Goal: Task Accomplishment & Management: Use online tool/utility

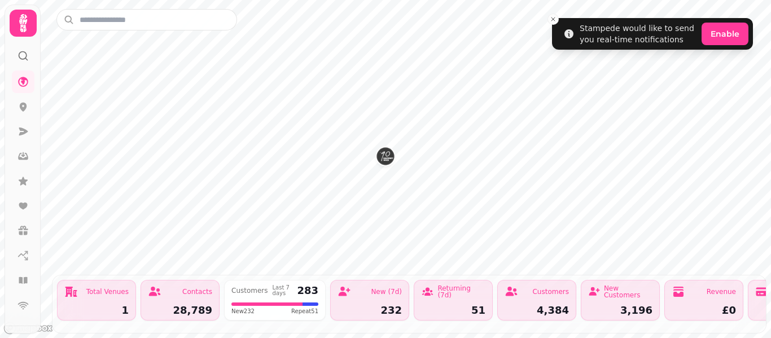
click at [20, 35] on div at bounding box center [23, 23] width 27 height 27
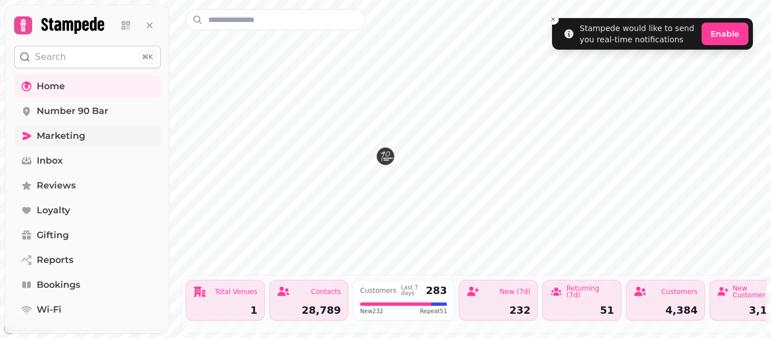
click at [76, 132] on span "Marketing" at bounding box center [61, 136] width 49 height 14
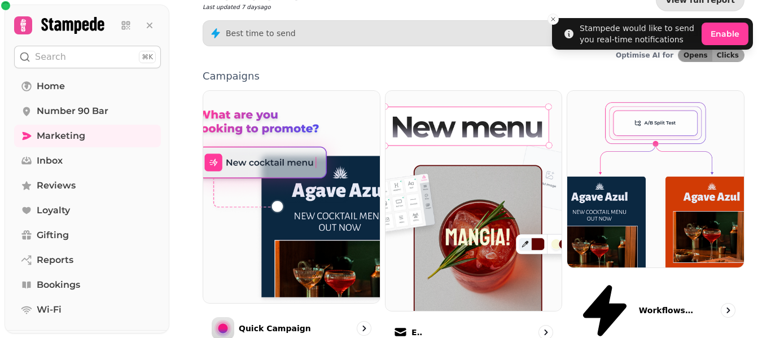
scroll to position [289, 0]
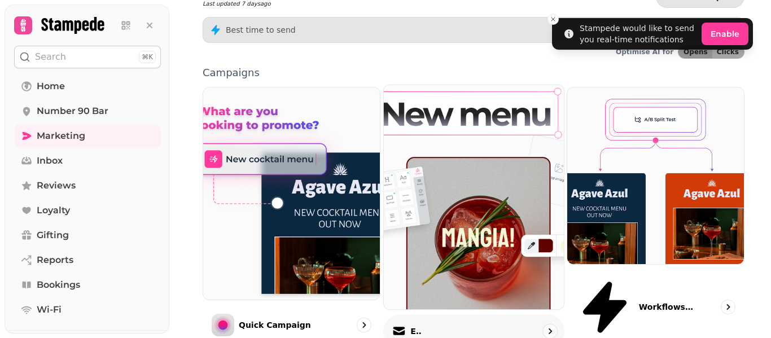
click at [442, 315] on div "Email" at bounding box center [473, 331] width 181 height 33
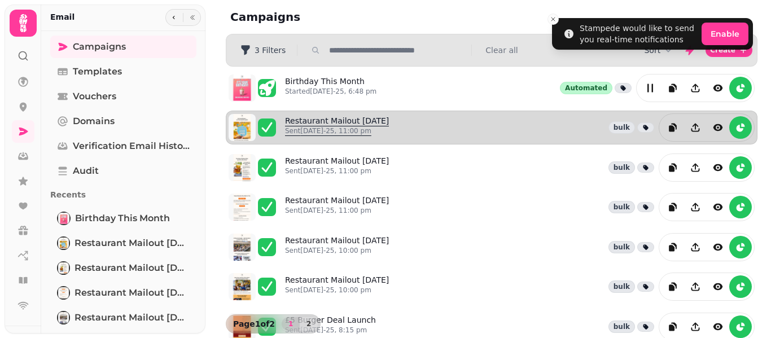
click at [345, 118] on link "Restaurant Mailout Aug 13th Sent 12th Aug-25, 11:00 pm" at bounding box center [337, 127] width 104 height 25
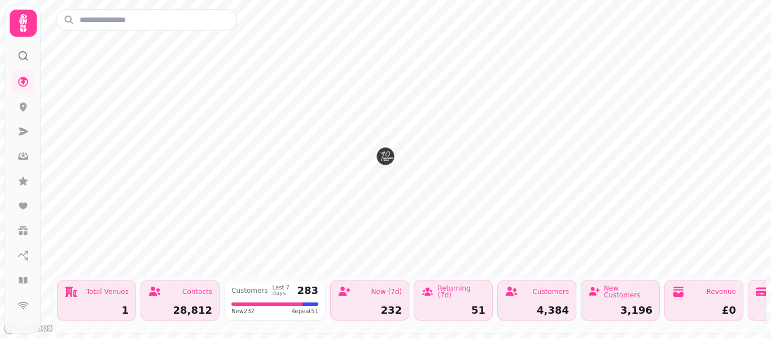
click at [17, 19] on icon at bounding box center [23, 23] width 23 height 23
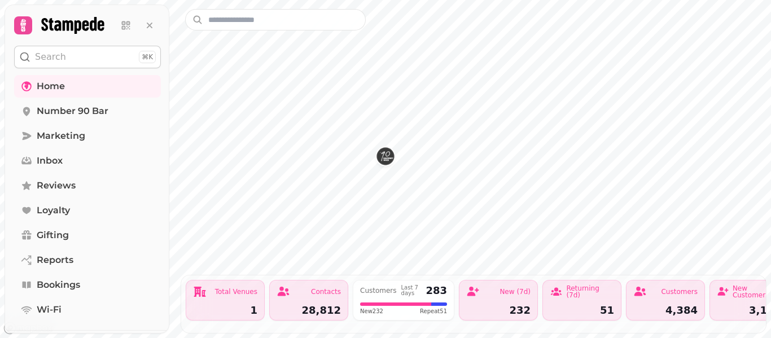
click at [17, 19] on icon at bounding box center [23, 25] width 16 height 16
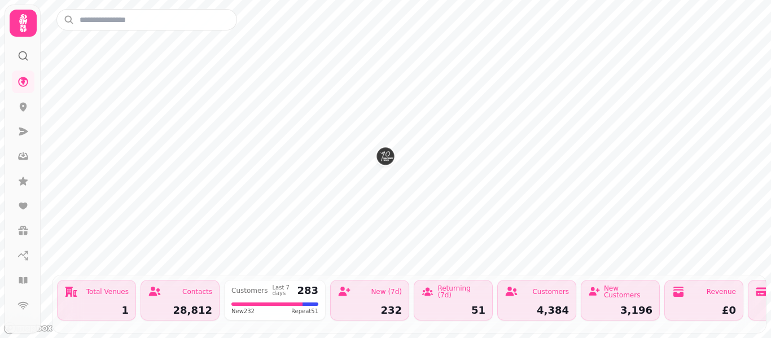
click at [20, 23] on icon at bounding box center [23, 23] width 8 height 18
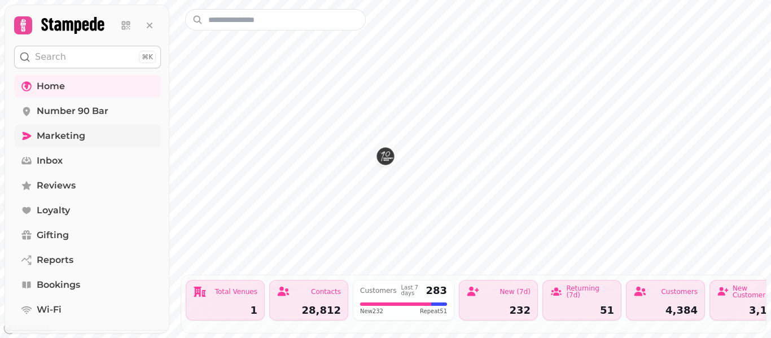
click at [81, 135] on span "Marketing" at bounding box center [61, 136] width 49 height 14
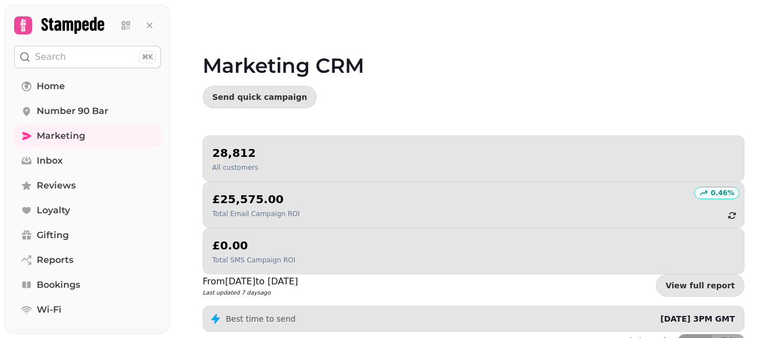
drag, startPoint x: 764, startPoint y: 146, endPoint x: 770, endPoint y: 181, distance: 35.5
click at [770, 181] on video at bounding box center [385, 141] width 771 height 282
drag, startPoint x: 770, startPoint y: 132, endPoint x: 770, endPoint y: 207, distance: 75.0
click at [770, 207] on video at bounding box center [385, 141] width 771 height 282
drag, startPoint x: 767, startPoint y: 158, endPoint x: 770, endPoint y: 216, distance: 57.6
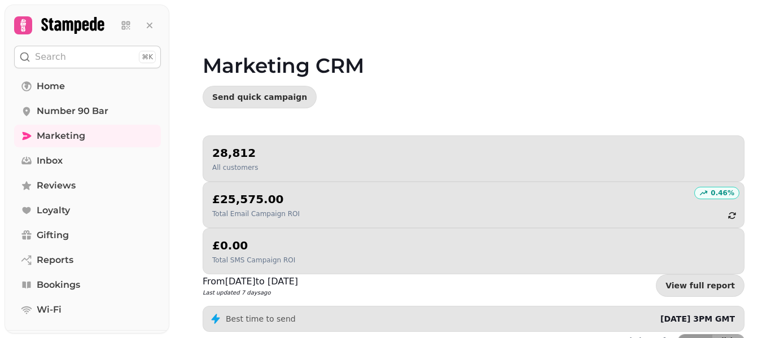
click at [770, 216] on video at bounding box center [385, 141] width 771 height 282
drag, startPoint x: 766, startPoint y: 137, endPoint x: 770, endPoint y: 214, distance: 77.9
click at [770, 214] on video at bounding box center [385, 141] width 771 height 282
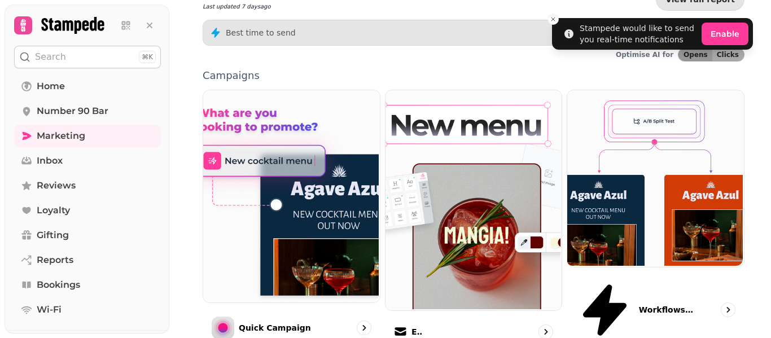
scroll to position [316, 0]
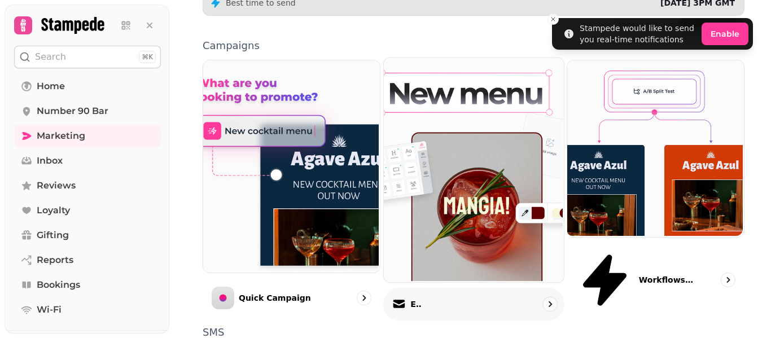
click at [413, 298] on p "Email" at bounding box center [415, 303] width 11 height 11
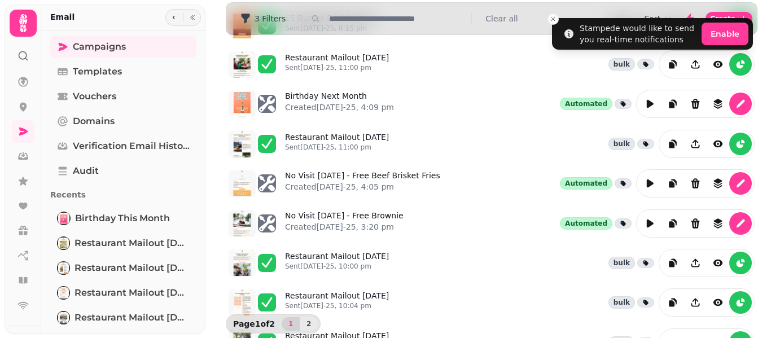
scroll to position [347, 0]
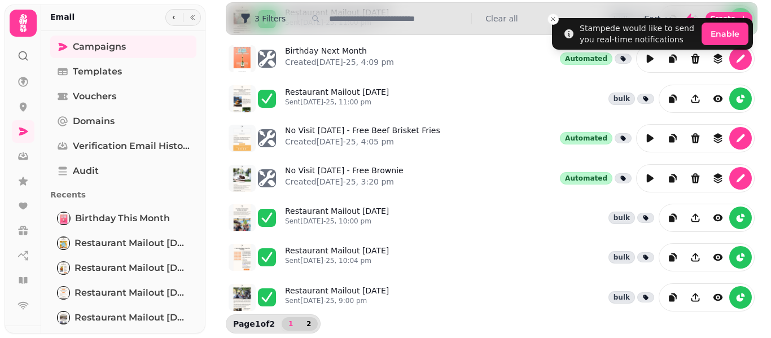
click at [307, 326] on span "2" at bounding box center [308, 323] width 9 height 7
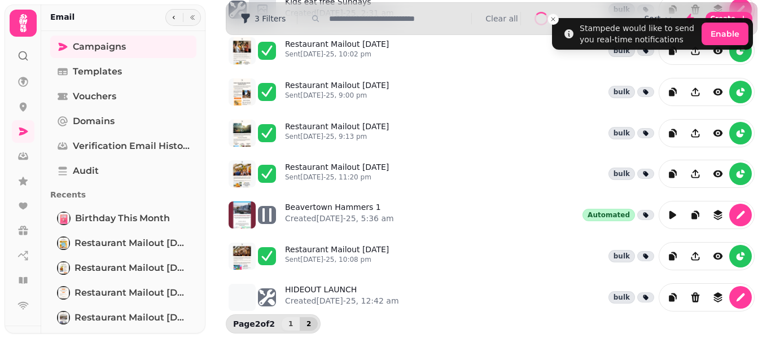
scroll to position [78, 0]
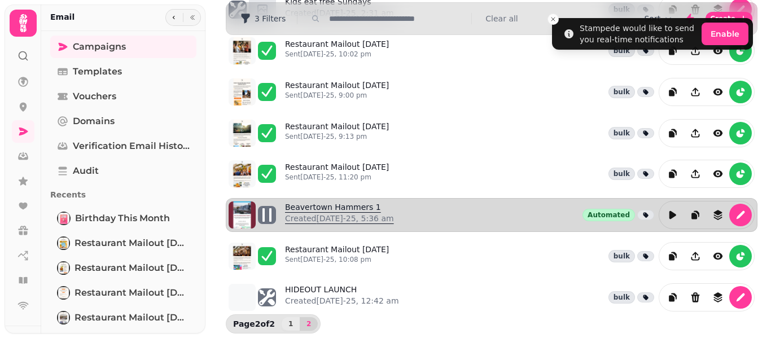
click at [326, 206] on link "Beavertown Hammers 1 Created 3rd Apr-25, 5:36 am" at bounding box center [339, 214] width 109 height 27
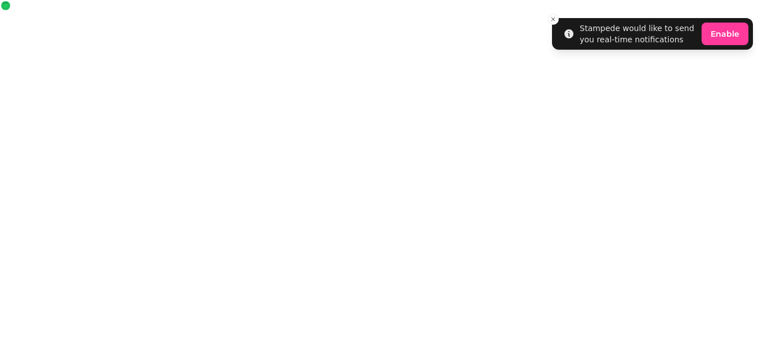
select select "**********"
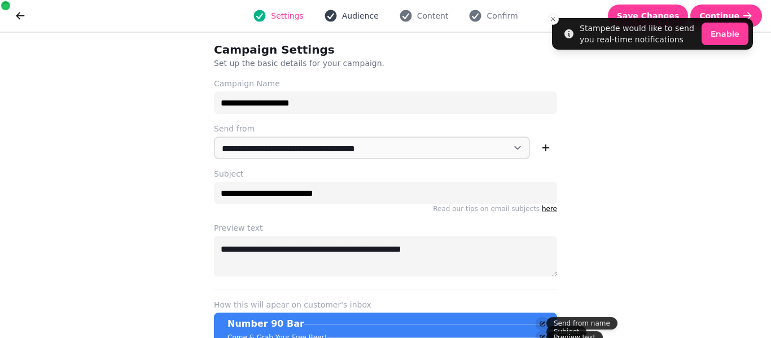
click at [372, 21] on span "Audience" at bounding box center [360, 15] width 37 height 11
select select "**********"
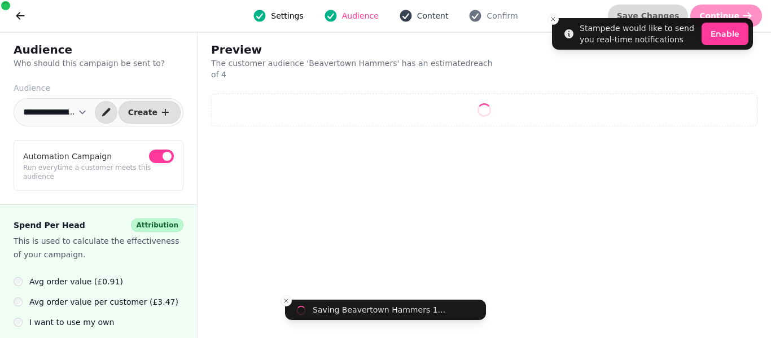
select select "**"
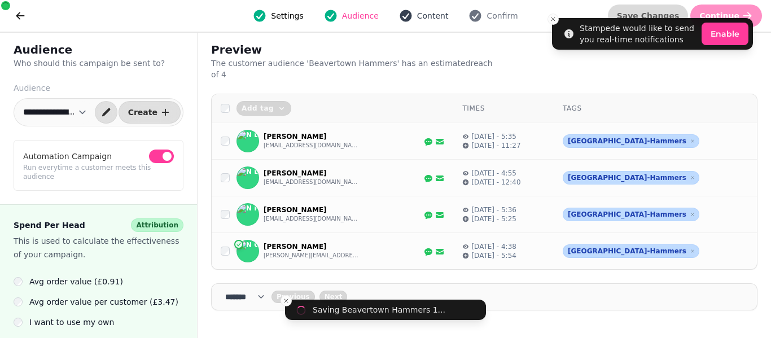
click at [433, 15] on span "Content" at bounding box center [433, 15] width 32 height 11
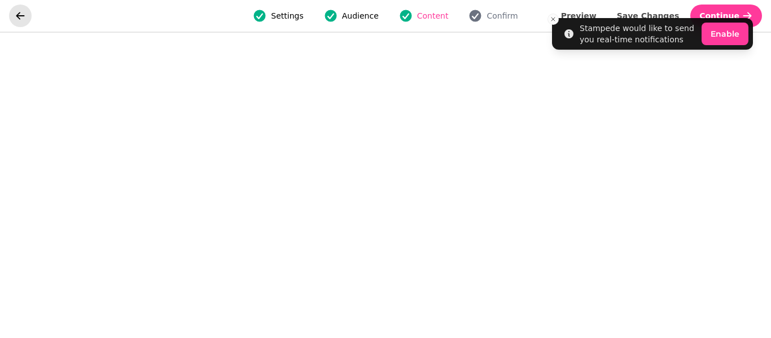
click at [30, 16] on button "go back" at bounding box center [20, 16] width 23 height 23
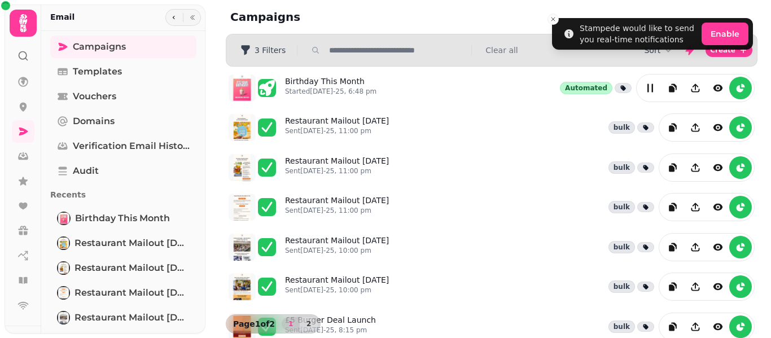
click at [93, 108] on div "Campaigns Templates Vouchers Domains Verification email history Audit Recents B…" at bounding box center [123, 265] width 164 height 458
click at [111, 99] on span "Vouchers" at bounding box center [94, 97] width 43 height 14
select select "**"
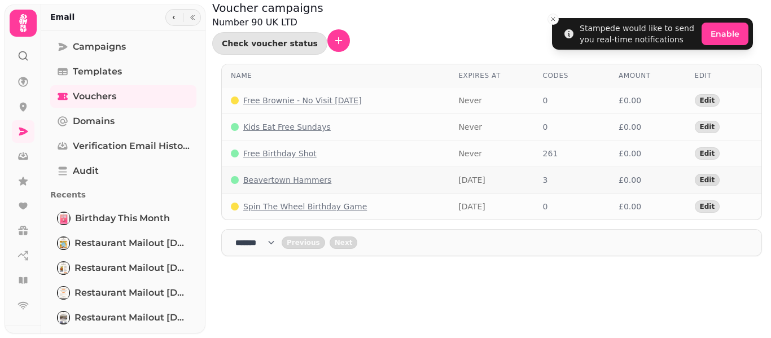
click at [291, 174] on p "Beavertown Hammers" at bounding box center [287, 179] width 88 height 11
select select "**"
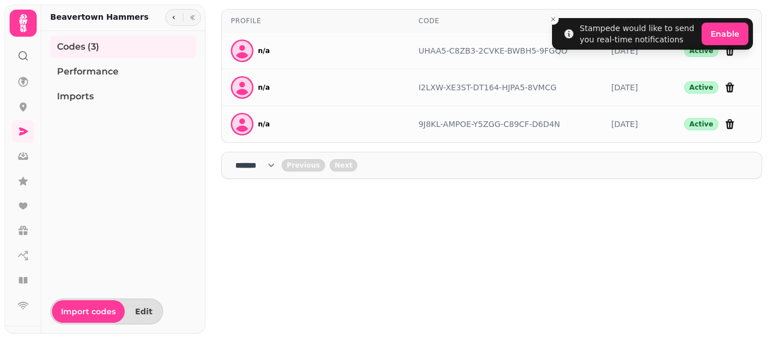
click at [546, 15] on th "Code" at bounding box center [505, 21] width 192 height 23
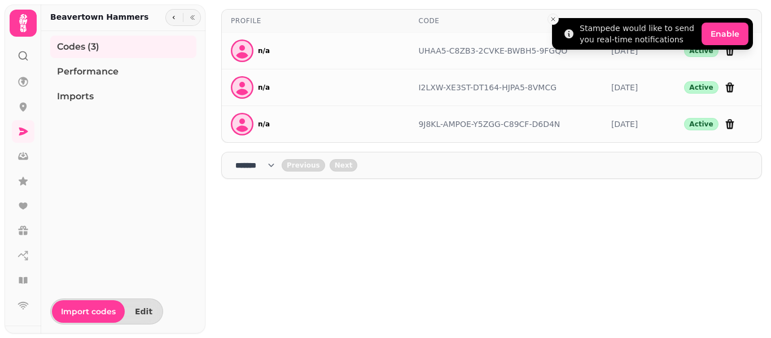
click at [553, 20] on icon "Close toast" at bounding box center [552, 19] width 7 height 7
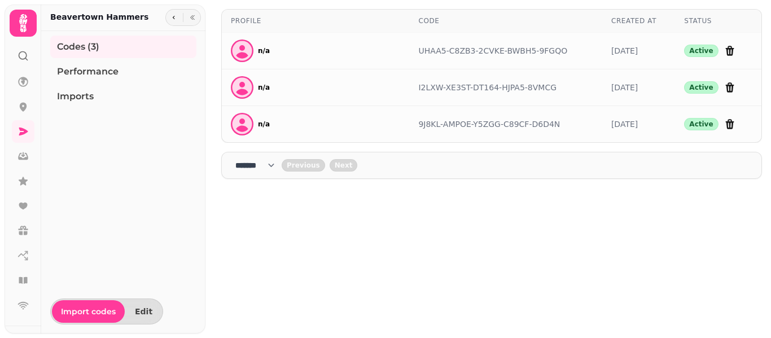
click at [25, 18] on icon at bounding box center [23, 23] width 8 height 18
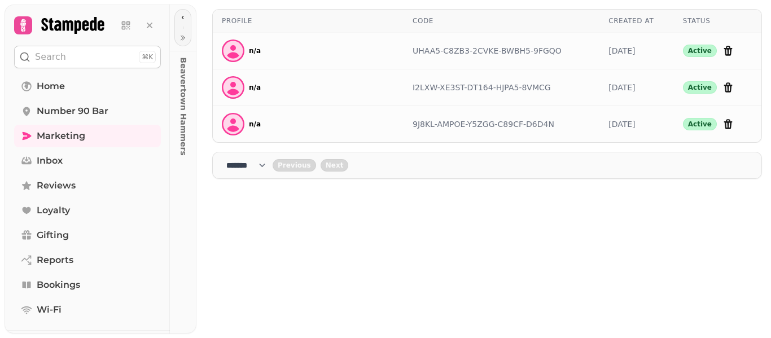
drag, startPoint x: 191, startPoint y: 194, endPoint x: 194, endPoint y: 248, distance: 54.2
click at [194, 248] on div "Beavertown Hammers" at bounding box center [183, 169] width 27 height 329
click at [55, 136] on span "Marketing" at bounding box center [61, 136] width 49 height 14
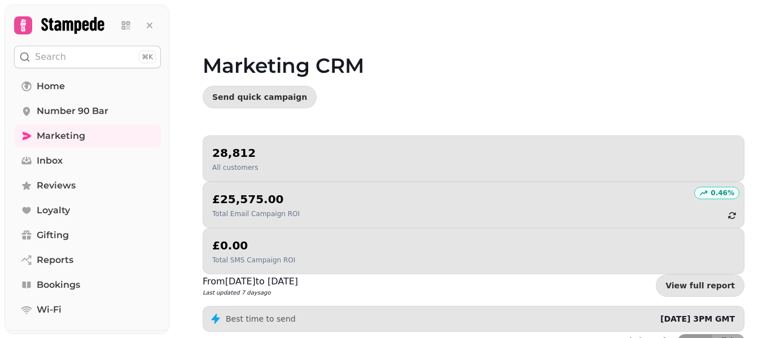
drag, startPoint x: 770, startPoint y: 147, endPoint x: 770, endPoint y: 225, distance: 77.3
click at [770, 225] on video at bounding box center [385, 141] width 771 height 282
drag, startPoint x: 764, startPoint y: 148, endPoint x: 762, endPoint y: 191, distance: 42.9
click at [770, 202] on video at bounding box center [385, 141] width 771 height 282
drag, startPoint x: 770, startPoint y: 145, endPoint x: 770, endPoint y: 241, distance: 95.9
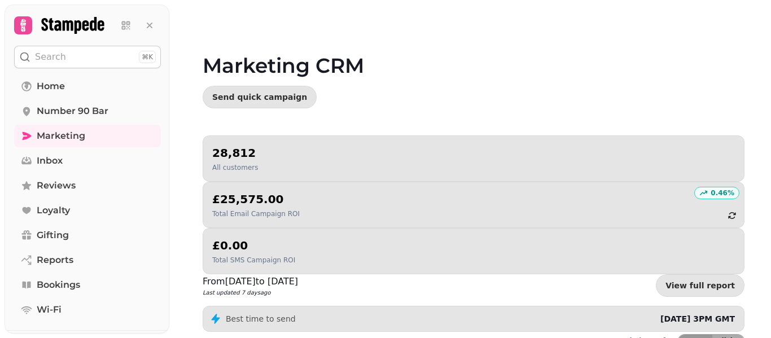
click at [770, 241] on video at bounding box center [385, 141] width 771 height 282
click at [54, 77] on link "Home" at bounding box center [87, 86] width 147 height 23
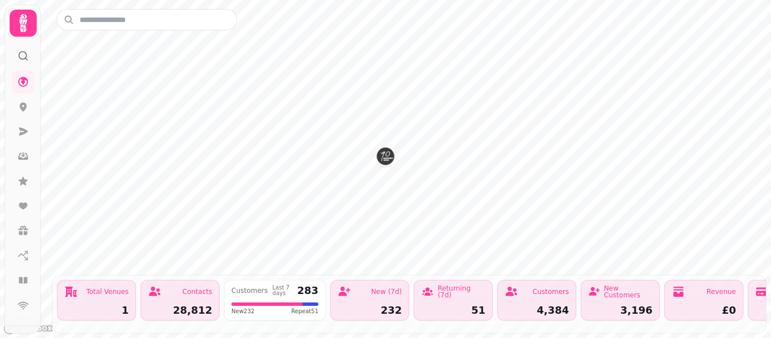
click at [21, 32] on icon at bounding box center [23, 23] width 23 height 23
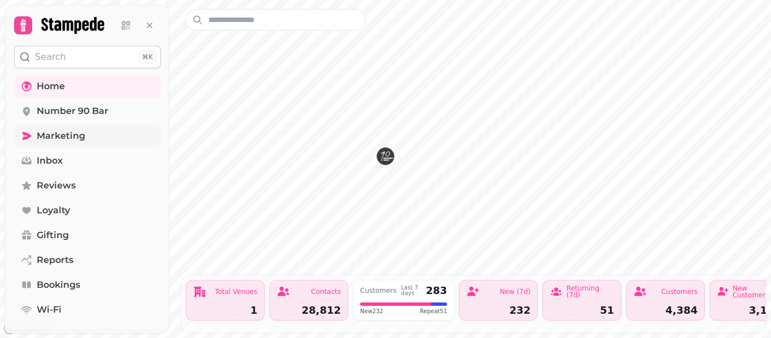
click at [98, 139] on link "Marketing" at bounding box center [87, 136] width 147 height 23
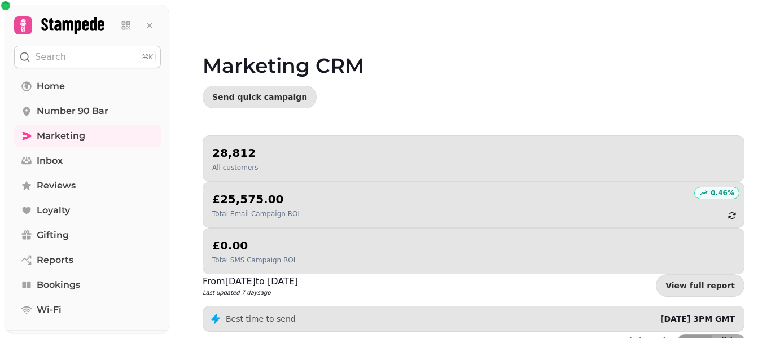
drag, startPoint x: 769, startPoint y: 106, endPoint x: 770, endPoint y: 248, distance: 141.6
click at [770, 248] on video at bounding box center [385, 141] width 771 height 282
click at [767, 146] on video at bounding box center [385, 141] width 771 height 282
drag, startPoint x: 767, startPoint y: 151, endPoint x: 770, endPoint y: 364, distance: 213.3
click at [770, 337] on html "Search ⌘K Home Number 90 Bar Marketing Inbox Reviews Loyalty Gifting Reports Bo…" at bounding box center [385, 169] width 771 height 338
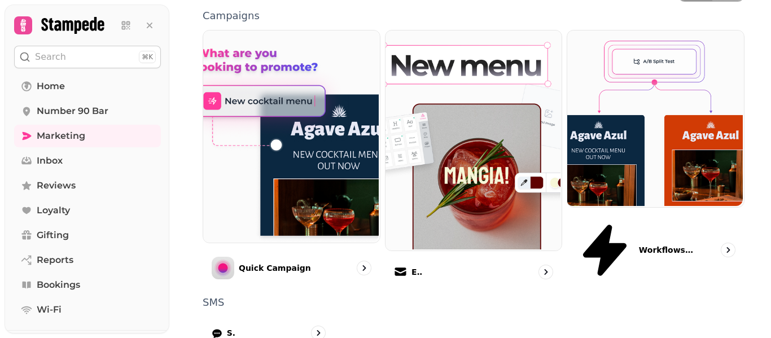
scroll to position [367, 0]
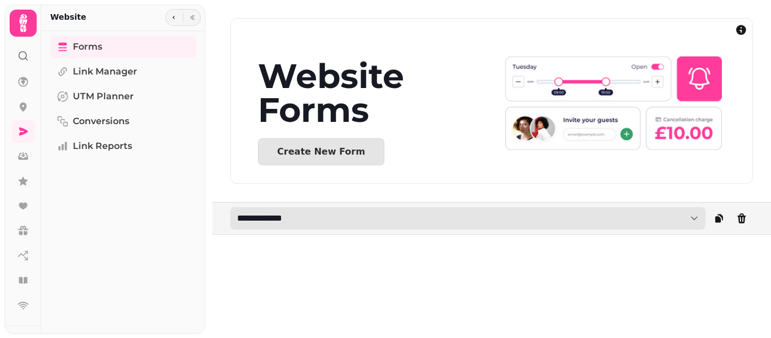
click at [269, 225] on select "**********" at bounding box center [467, 218] width 475 height 23
select select "**********"
click at [230, 207] on select "**********" at bounding box center [467, 218] width 475 height 23
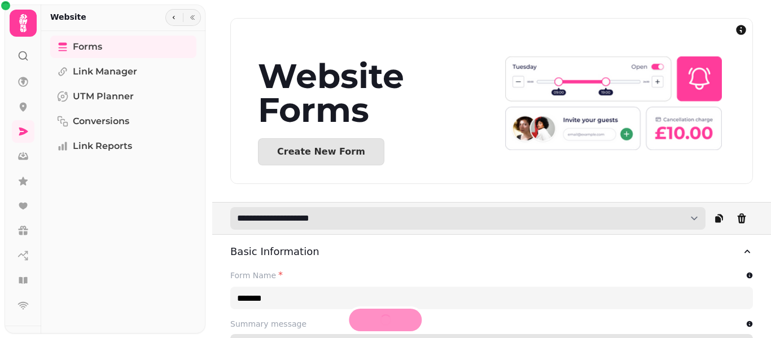
type input "**********"
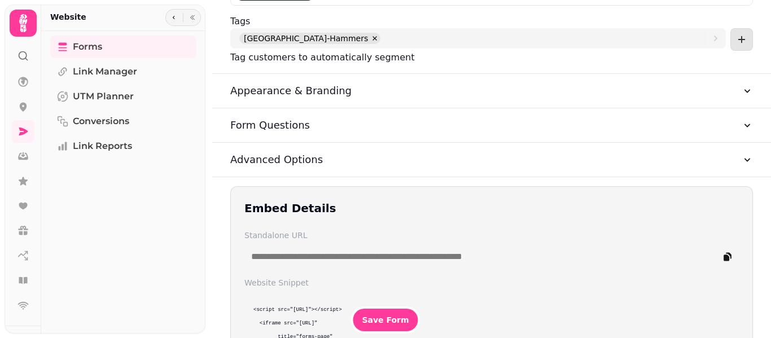
scroll to position [538, 0]
